Goal: Check status: Check status

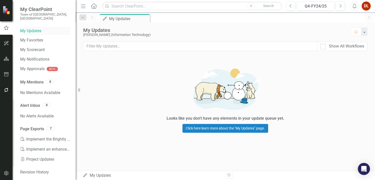
click at [33, 28] on link "My Updates" at bounding box center [45, 31] width 50 height 6
click at [129, 19] on div "My Updates" at bounding box center [125, 19] width 33 height 6
click at [353, 31] on button "Home" at bounding box center [355, 31] width 11 height 9
click at [128, 93] on div "Looks like you don't have any elements in your update queue yet. Click here lea…" at bounding box center [225, 98] width 299 height 85
click at [83, 19] on icon "Dropdown" at bounding box center [83, 18] width 5 height 4
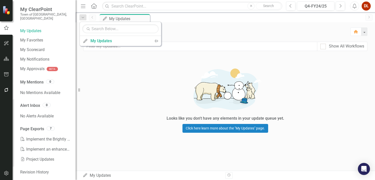
click at [97, 5] on icon "Home" at bounding box center [93, 5] width 7 height 5
click at [94, 6] on icon "Home" at bounding box center [93, 5] width 7 height 5
click at [32, 47] on link "My Scorecard" at bounding box center [45, 50] width 50 height 6
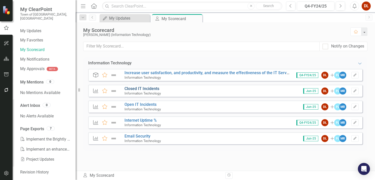
click at [138, 88] on link "Closed IT Incidents" at bounding box center [141, 88] width 35 height 5
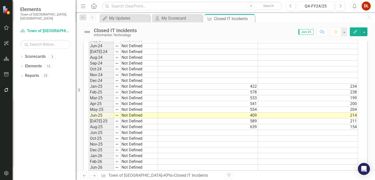
scroll to position [324, 0]
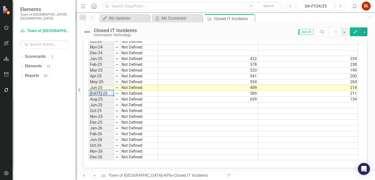
click at [101, 91] on td "[DATE]-25" at bounding box center [101, 94] width 25 height 6
click at [98, 97] on td "Aug-25" at bounding box center [101, 100] width 25 height 6
click at [100, 103] on td "Jun-25" at bounding box center [101, 106] width 25 height 6
click at [97, 103] on td "Jun-25" at bounding box center [101, 106] width 25 height 6
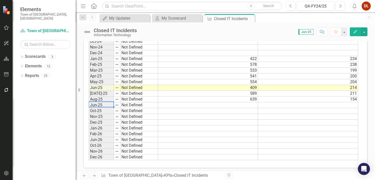
click at [97, 103] on td "Jun-25" at bounding box center [101, 106] width 25 height 6
click at [248, 104] on td at bounding box center [208, 106] width 100 height 6
click at [95, 103] on table "Copy" at bounding box center [122, 106] width 55 height 7
click at [22, 66] on icon "Dropdown" at bounding box center [22, 67] width 4 height 3
click at [38, 83] on link "KPI KPIs" at bounding box center [34, 86] width 15 height 6
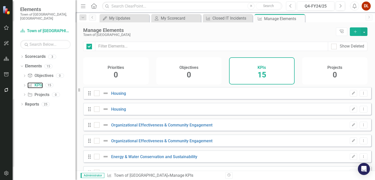
checkbox input "false"
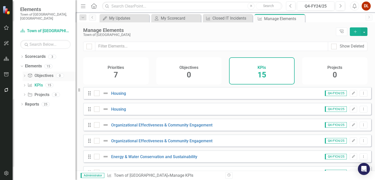
click at [43, 73] on link "Objective Objectives" at bounding box center [40, 76] width 26 height 6
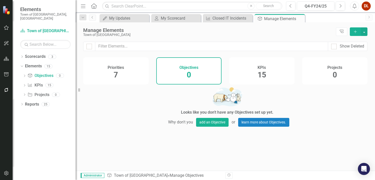
click at [262, 74] on span "15" at bounding box center [262, 75] width 9 height 9
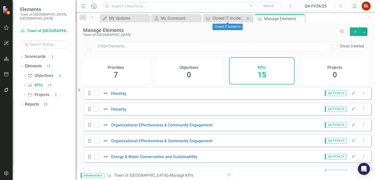
click at [229, 14] on div "KPI Closed IT Incidents Close" at bounding box center [228, 18] width 50 height 8
click at [212, 16] on link "KPI Closed IT Incidents" at bounding box center [224, 18] width 41 height 6
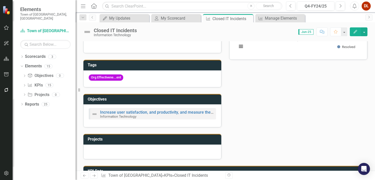
scroll to position [126, 0]
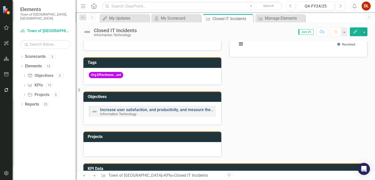
click at [150, 109] on link "Increase user satisfaction, and productivity, and measure the effectiveness of …" at bounding box center [198, 110] width 197 height 5
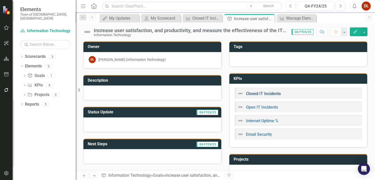
click at [262, 92] on link "Closed IT Incidents" at bounding box center [263, 93] width 35 height 5
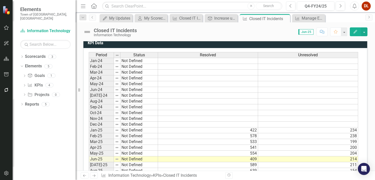
scroll to position [302, 0]
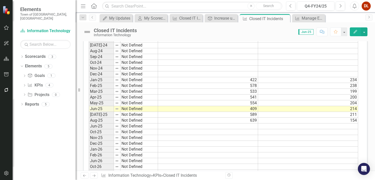
click at [106, 118] on td "Aug-25" at bounding box center [101, 121] width 25 height 6
click at [105, 124] on td "Jun-25" at bounding box center [101, 127] width 25 height 6
click at [96, 124] on td "Jun-25" at bounding box center [101, 127] width 25 height 6
click at [352, 35] on button "Edit" at bounding box center [355, 31] width 11 height 9
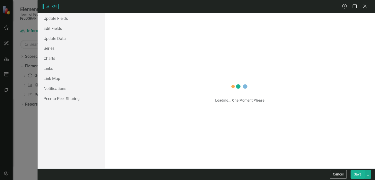
click at [356, 31] on div "KPI KPI Help Maximize Close Update Fields Edit Fields Update Data Series Charts…" at bounding box center [187, 90] width 375 height 180
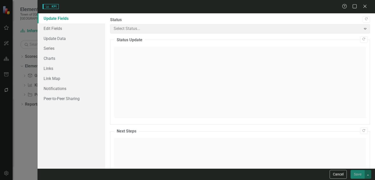
click at [365, 32] on div "KPI KPI Help Maximize Close Update Fields Edit Fields Update Data Series Charts…" at bounding box center [187, 90] width 375 height 180
click at [166, 177] on div "KPI KPI Help Maximize Close Update Fields Edit Fields Update Data Series Charts…" at bounding box center [187, 90] width 375 height 180
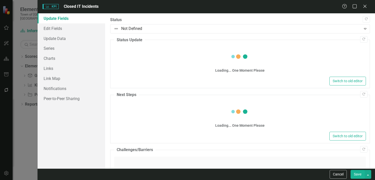
click at [251, 120] on div "KPI KPI Closed IT Incidents Help Maximize Close Update Fields Edit Fields Updat…" at bounding box center [187, 90] width 375 height 180
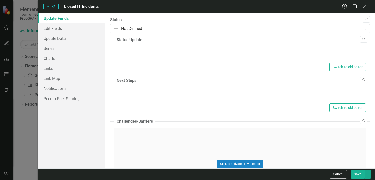
click at [249, 124] on div "KPI KPI Closed IT Incidents Help Maximize Close Update Fields Edit Fields Updat…" at bounding box center [187, 90] width 375 height 180
click at [243, 124] on div "KPI KPI Closed IT Incidents Help Maximize Close Update Fields Edit Fields Updat…" at bounding box center [187, 90] width 375 height 180
click at [331, 116] on div "KPI KPI Closed IT Incidents Help Maximize Close Update Fields Edit Fields Updat…" at bounding box center [187, 90] width 375 height 180
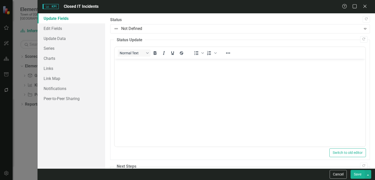
drag, startPoint x: 64, startPoint y: 6, endPoint x: 405, endPoint y: -23, distance: 342.0
click at [375, 0] on html "Elements Town of [GEOGRAPHIC_DATA], [GEOGRAPHIC_DATA] Scorecard Information Tec…" at bounding box center [187, 90] width 375 height 180
